Goal: Information Seeking & Learning: Learn about a topic

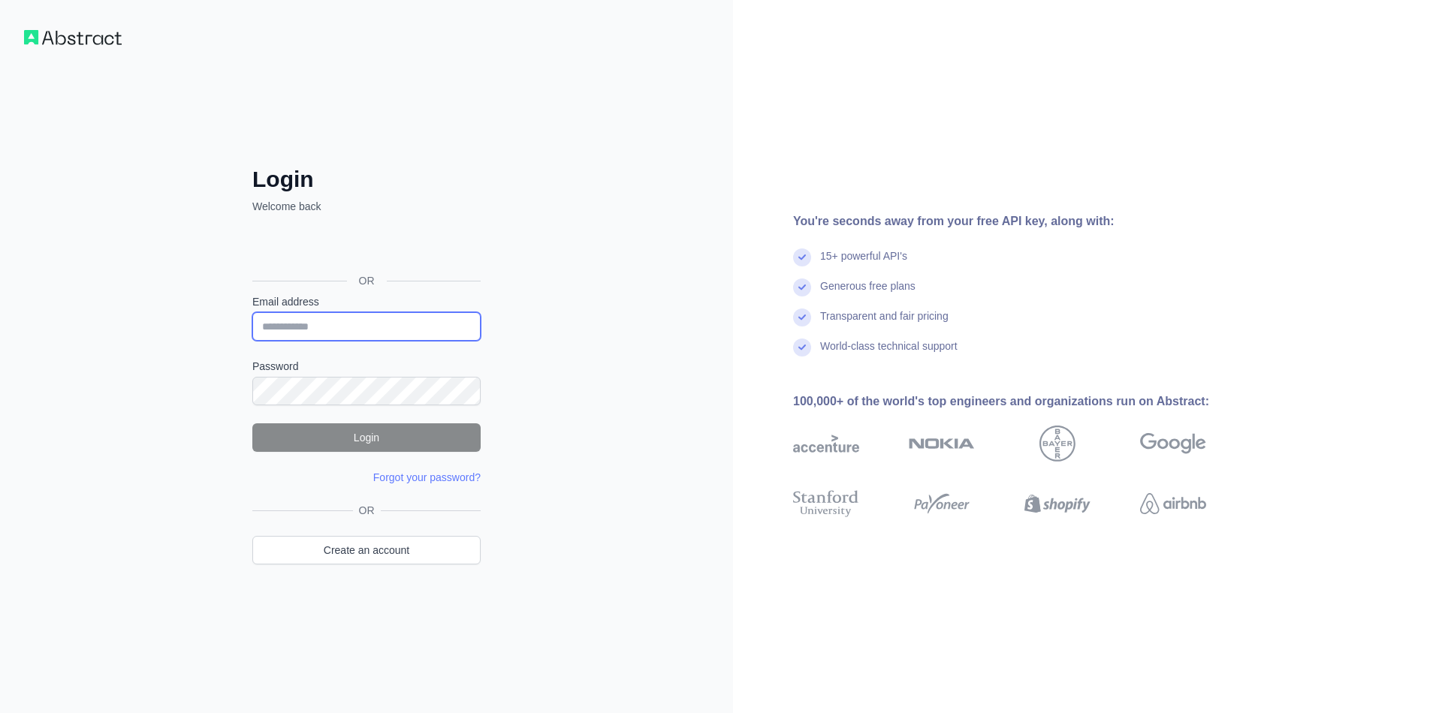
type input "**********"
click at [351, 438] on button "Login" at bounding box center [366, 438] width 228 height 29
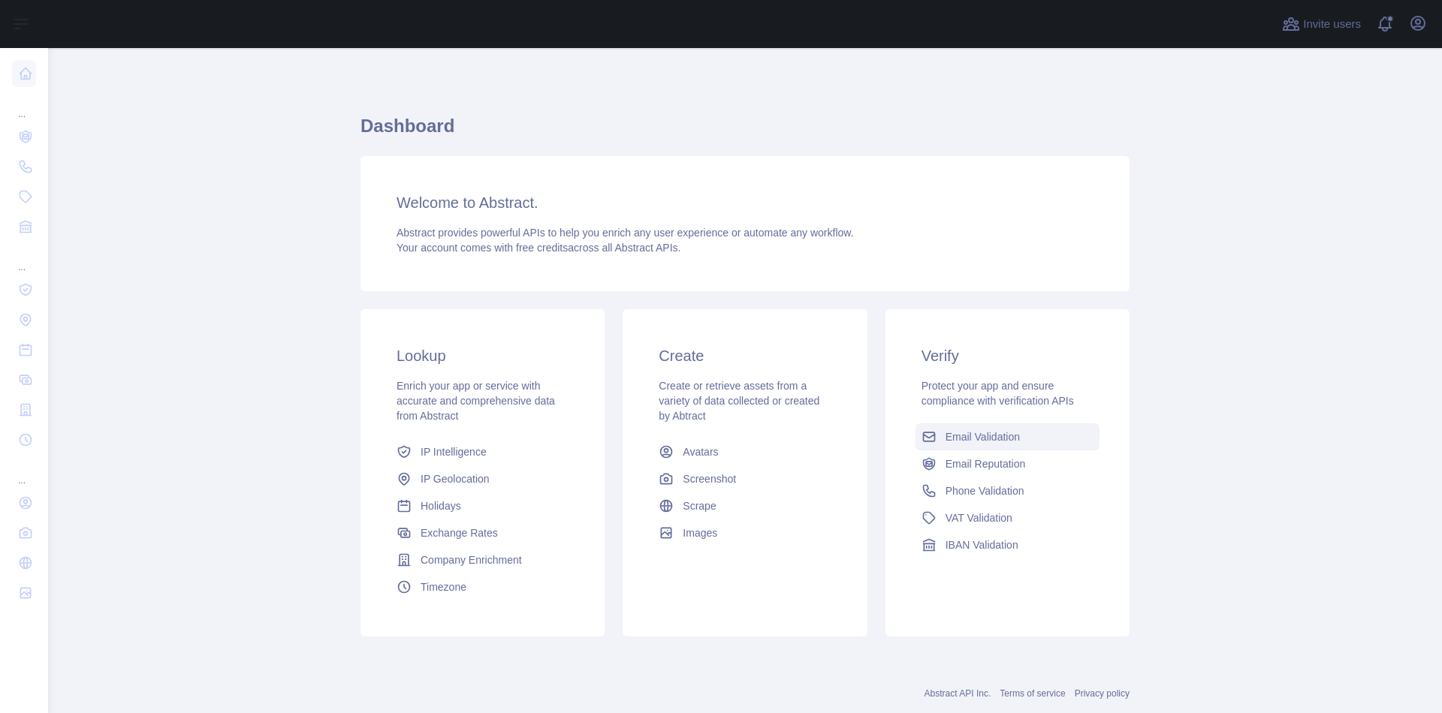
click at [996, 434] on span "Email Validation" at bounding box center [982, 437] width 74 height 15
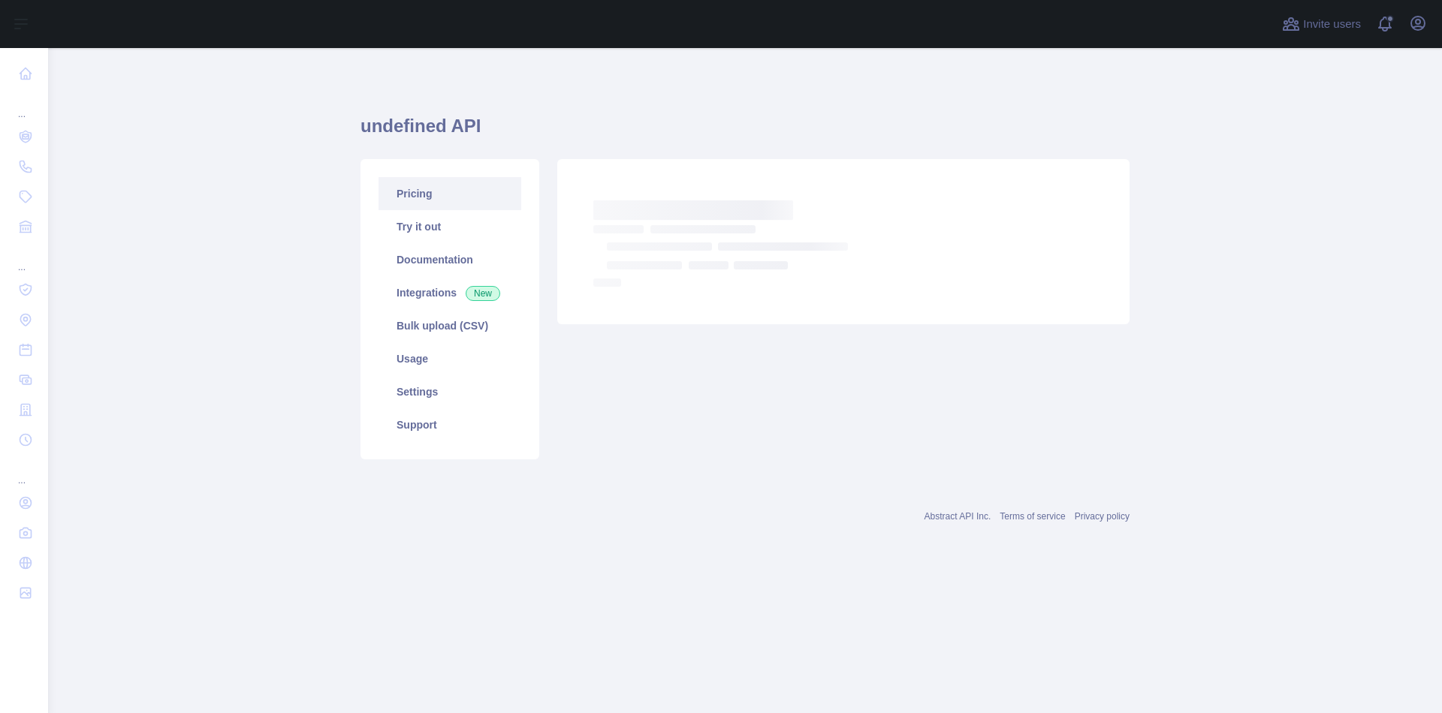
click at [457, 199] on link "Pricing" at bounding box center [449, 193] width 143 height 33
click at [456, 225] on link "Try it out" at bounding box center [449, 226] width 143 height 33
click at [454, 258] on link "Documentation" at bounding box center [449, 259] width 143 height 33
click at [452, 372] on link "Usage" at bounding box center [449, 358] width 143 height 33
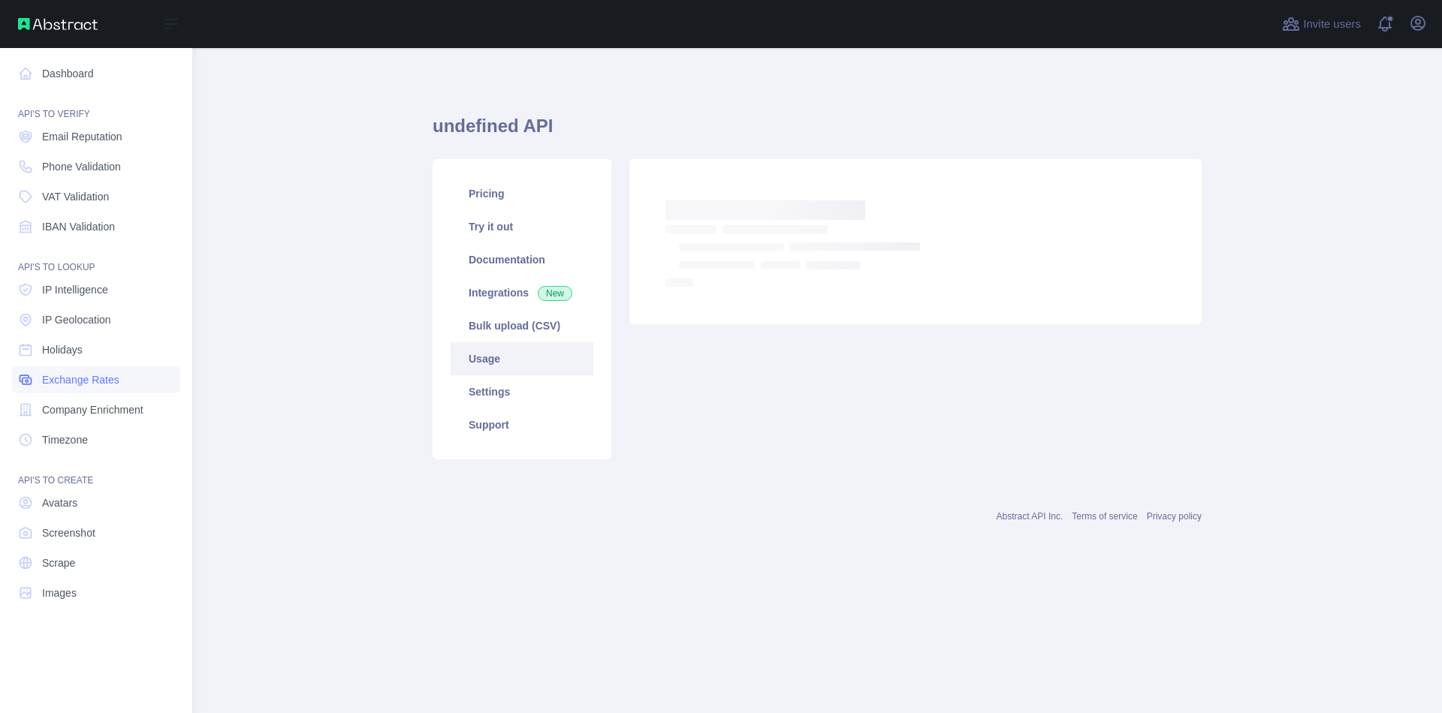
click at [112, 385] on span "Exchange Rates" at bounding box center [80, 379] width 77 height 15
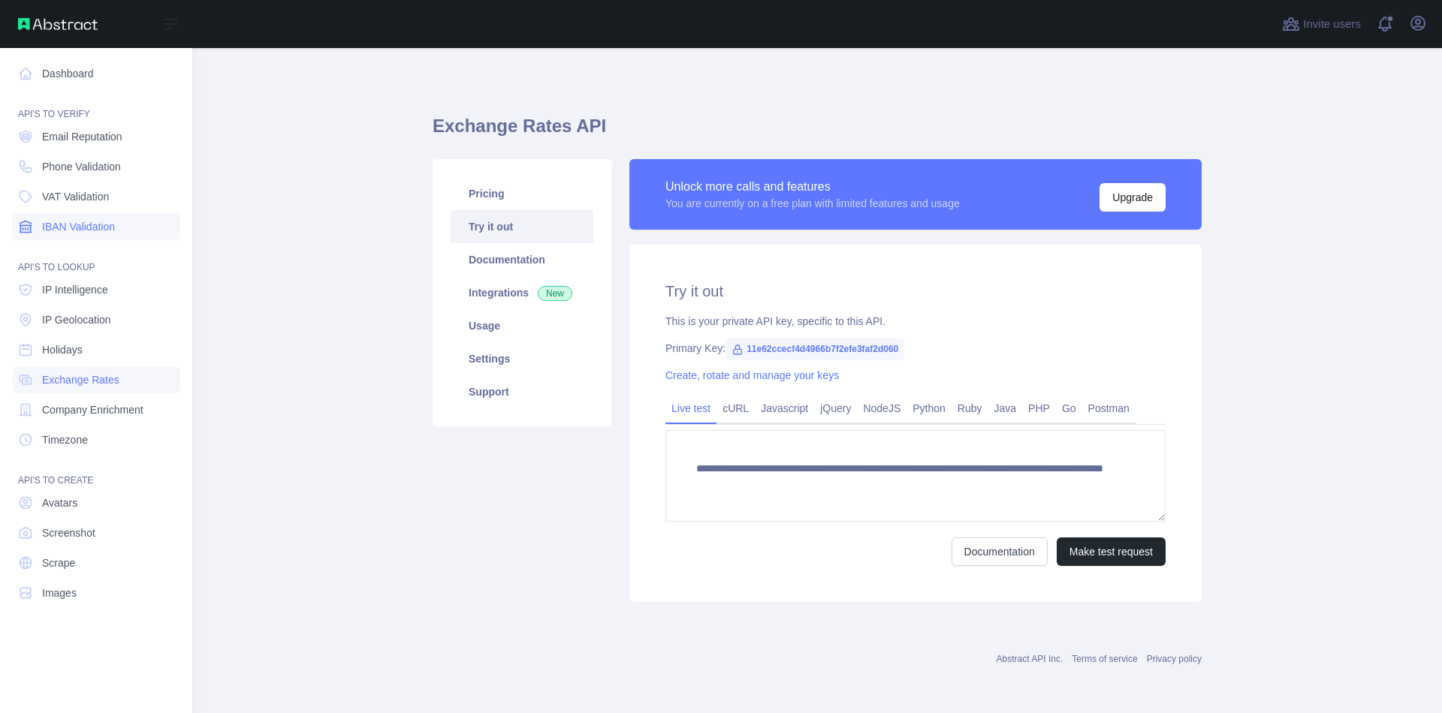
click at [119, 234] on link "IBAN Validation" at bounding box center [96, 226] width 168 height 27
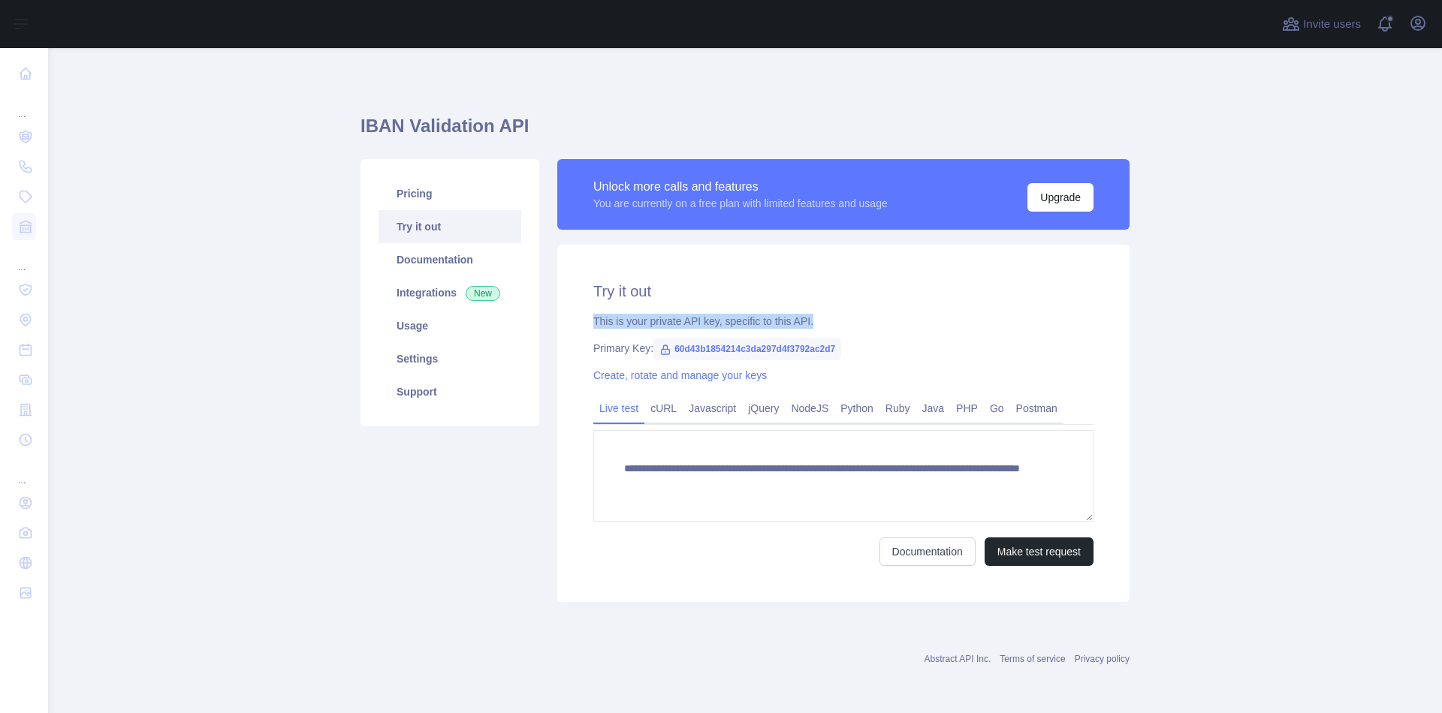
drag, startPoint x: 613, startPoint y: 322, endPoint x: 822, endPoint y: 318, distance: 209.6
click at [822, 318] on div "**********" at bounding box center [843, 423] width 572 height 357
click at [453, 252] on link "Documentation" at bounding box center [449, 259] width 143 height 33
